Goal: Check status

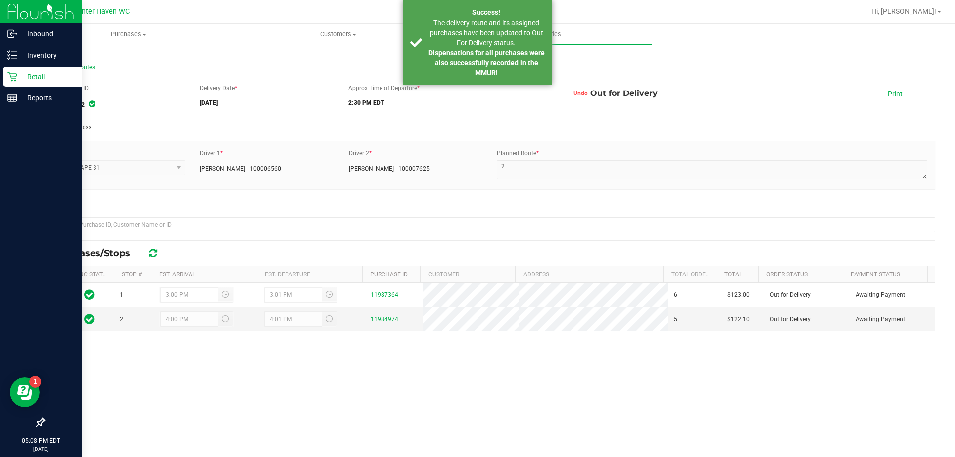
click at [15, 74] on icon at bounding box center [12, 77] width 10 height 10
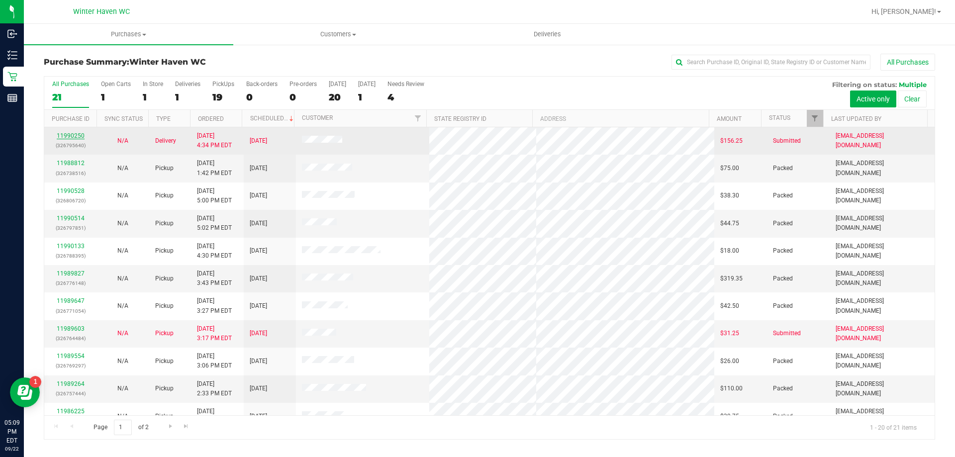
click at [80, 134] on link "11990250" at bounding box center [71, 135] width 28 height 7
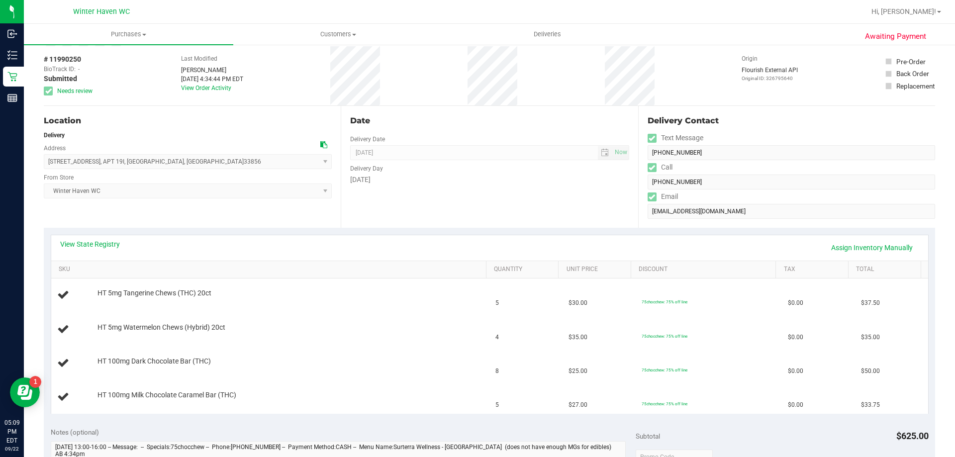
scroll to position [99, 0]
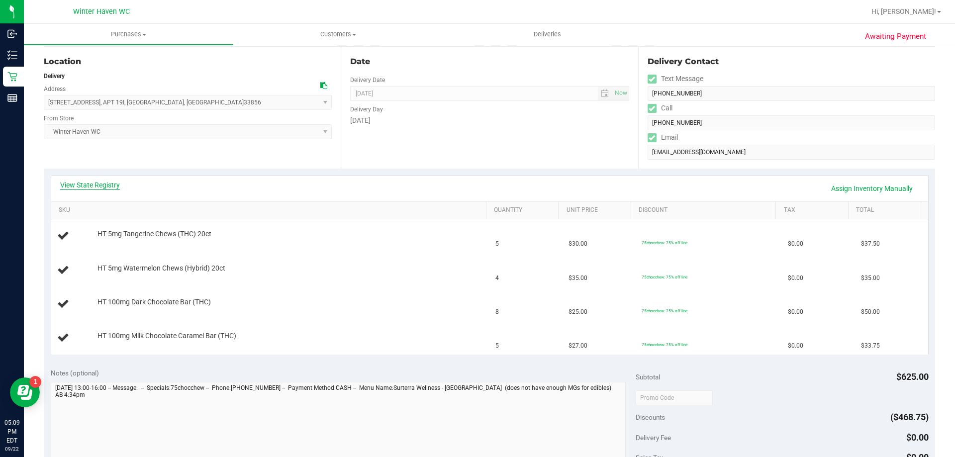
click at [108, 184] on link "View State Registry" at bounding box center [90, 185] width 60 height 10
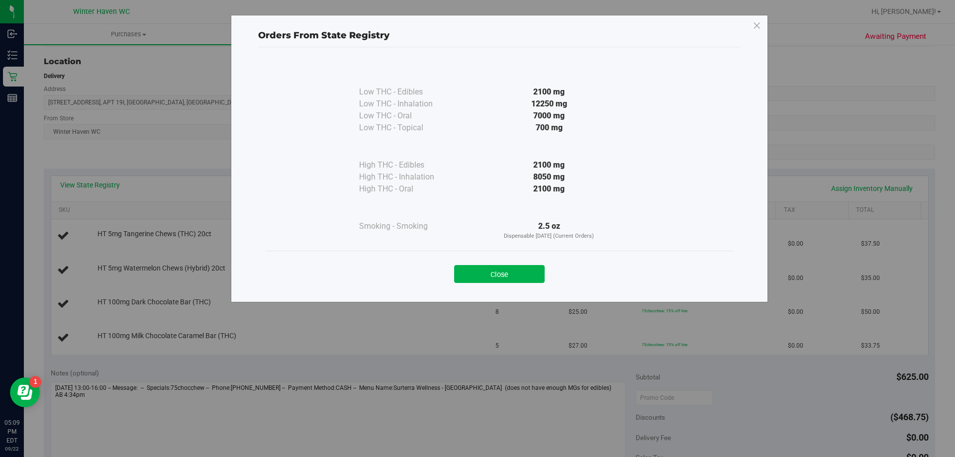
click at [74, 188] on div "Orders From State Registry Low THC - Edibles 2100 mg" at bounding box center [481, 228] width 963 height 457
click at [493, 278] on button "Close" at bounding box center [499, 274] width 91 height 18
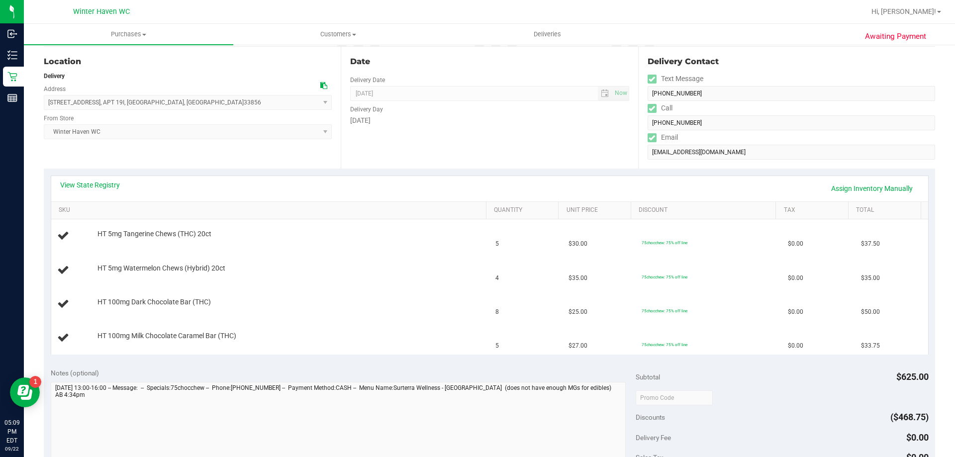
scroll to position [0, 0]
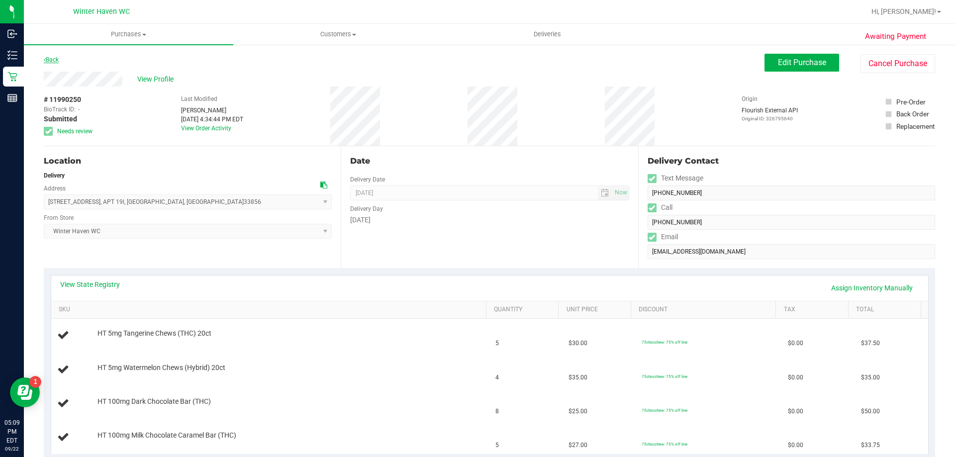
click at [52, 60] on link "Back" at bounding box center [51, 59] width 15 height 7
